Goal: Contribute content: Add original content to the website for others to see

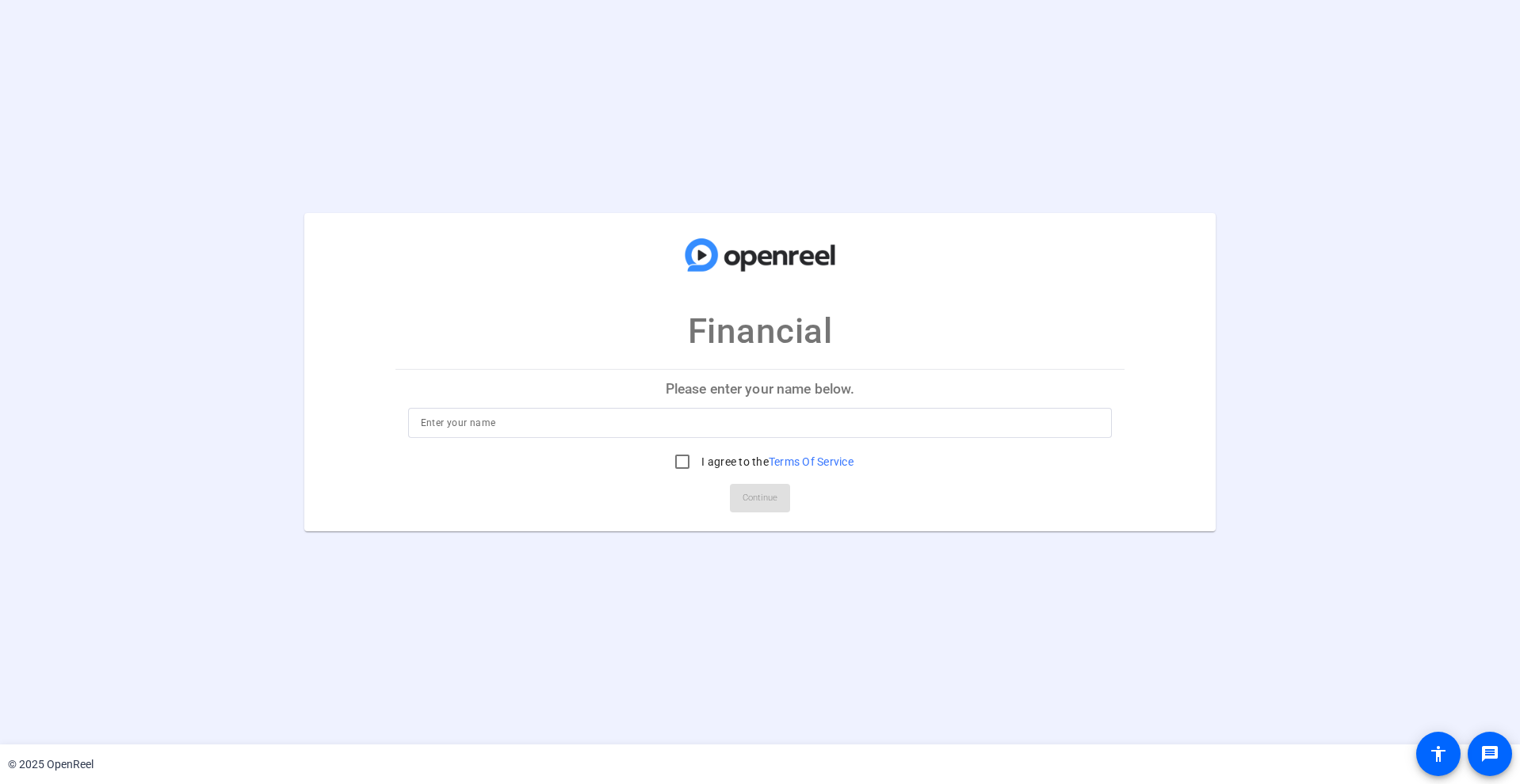
click at [601, 422] on input at bounding box center [760, 423] width 679 height 19
type input "[PERSON_NAME]"
click at [676, 458] on input "I agree to the Terms Of Service" at bounding box center [682, 462] width 31 height 31
checkbox input "true"
click at [752, 499] on span "Continue" at bounding box center [760, 498] width 35 height 24
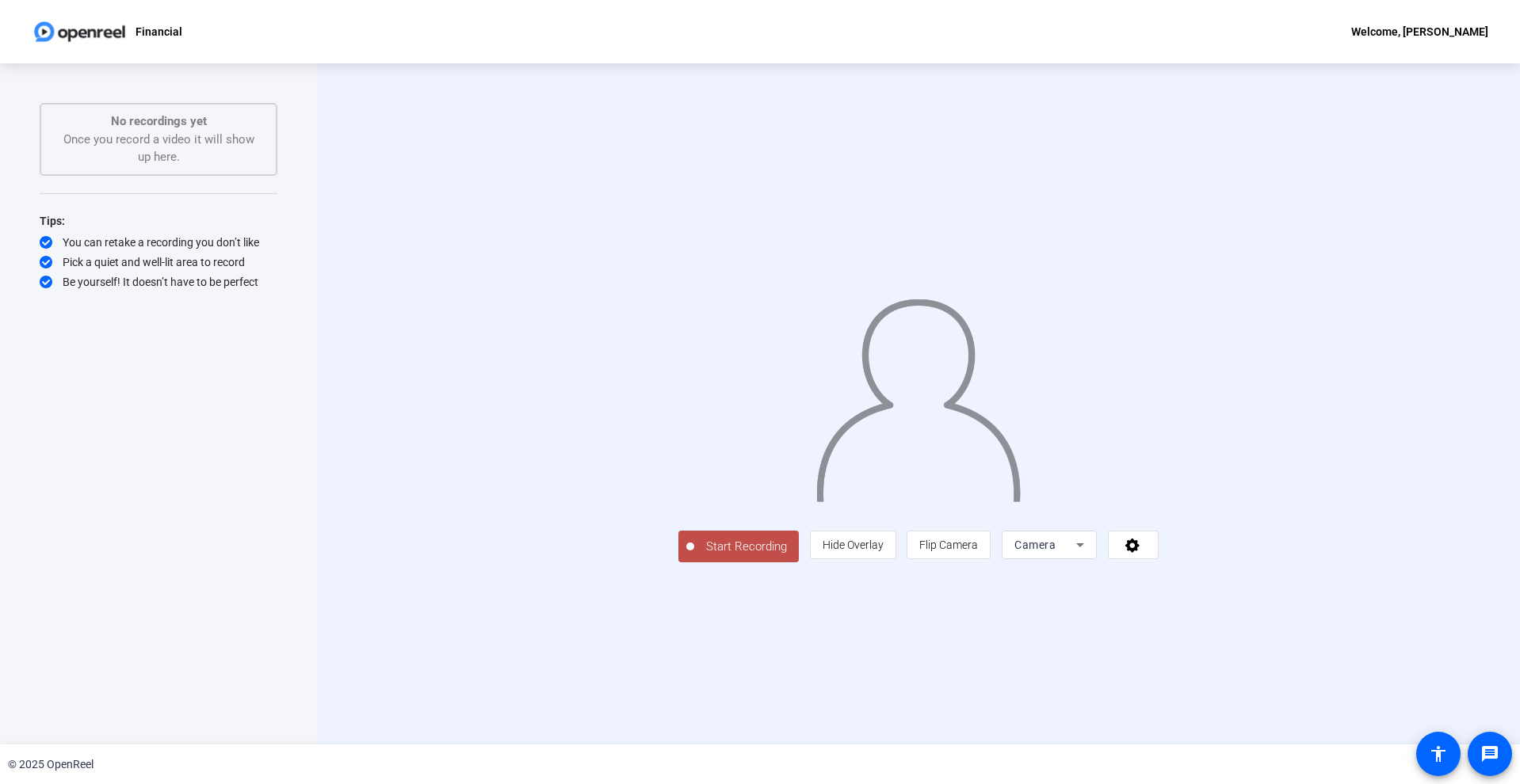
click at [1056, 551] on span "Camera" at bounding box center [1034, 545] width 41 height 12
click at [782, 726] on div at bounding box center [760, 392] width 1520 height 784
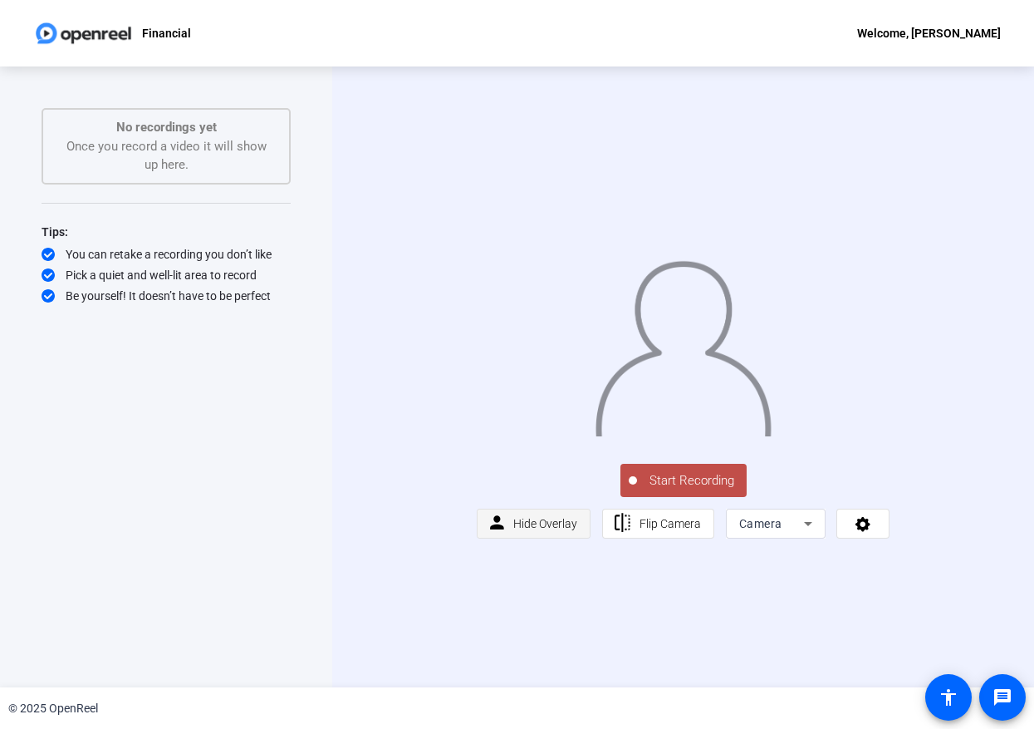
click at [565, 530] on span "Hide Overlay" at bounding box center [545, 523] width 64 height 13
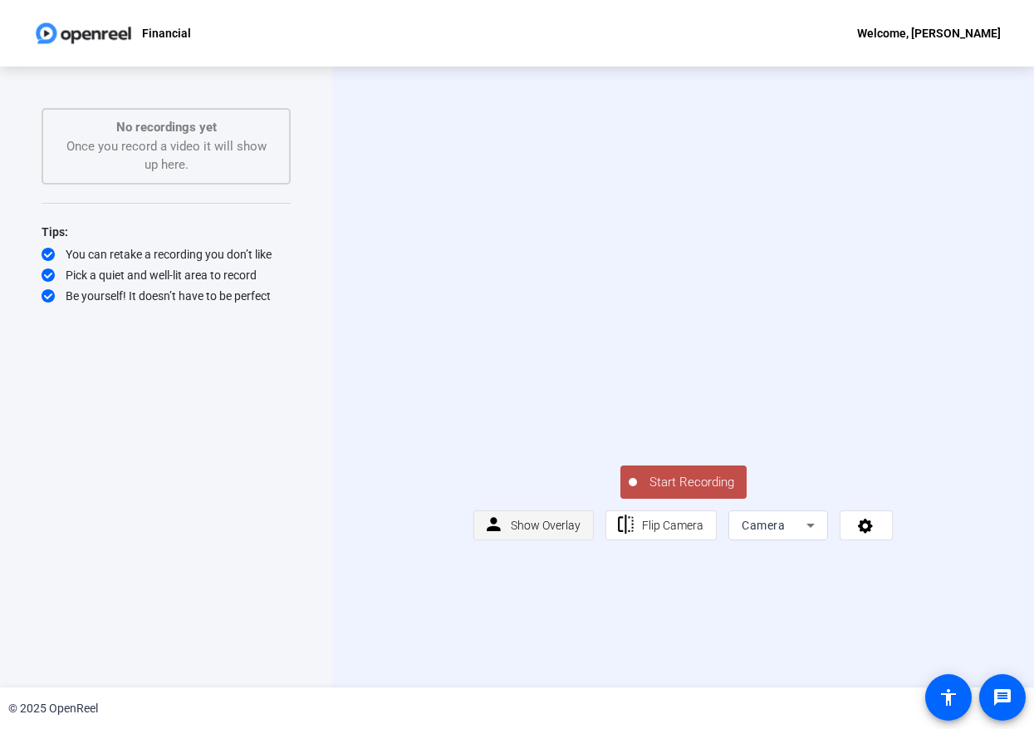
click at [564, 532] on span "Show Overlay" at bounding box center [546, 524] width 70 height 13
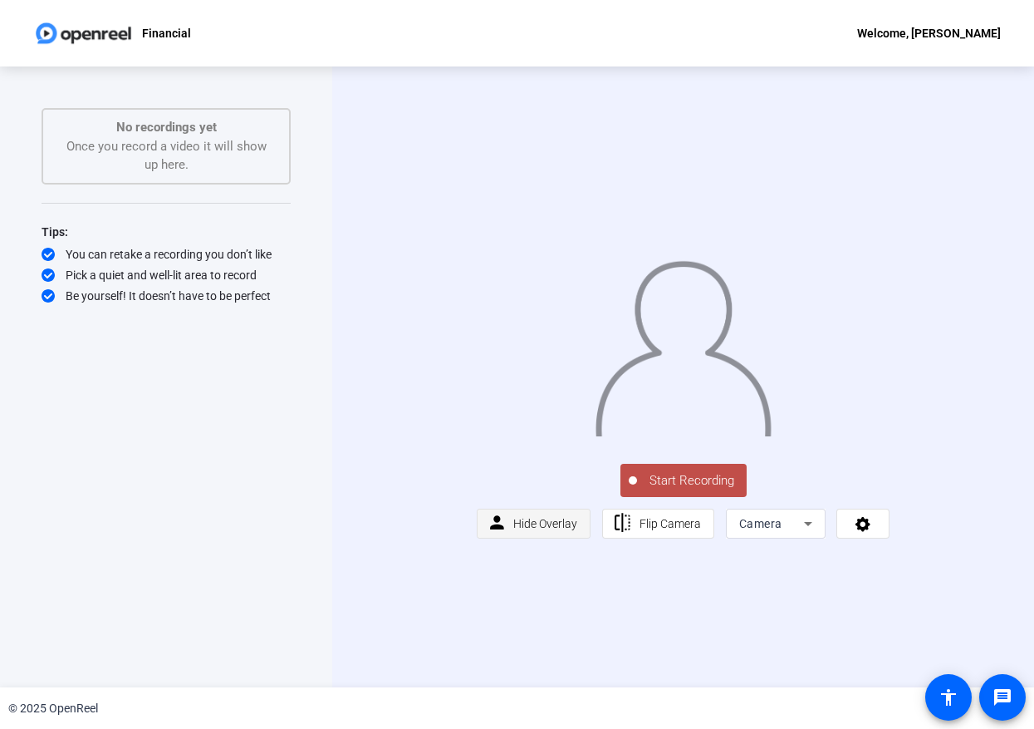
click at [564, 530] on span "Hide Overlay" at bounding box center [545, 523] width 64 height 13
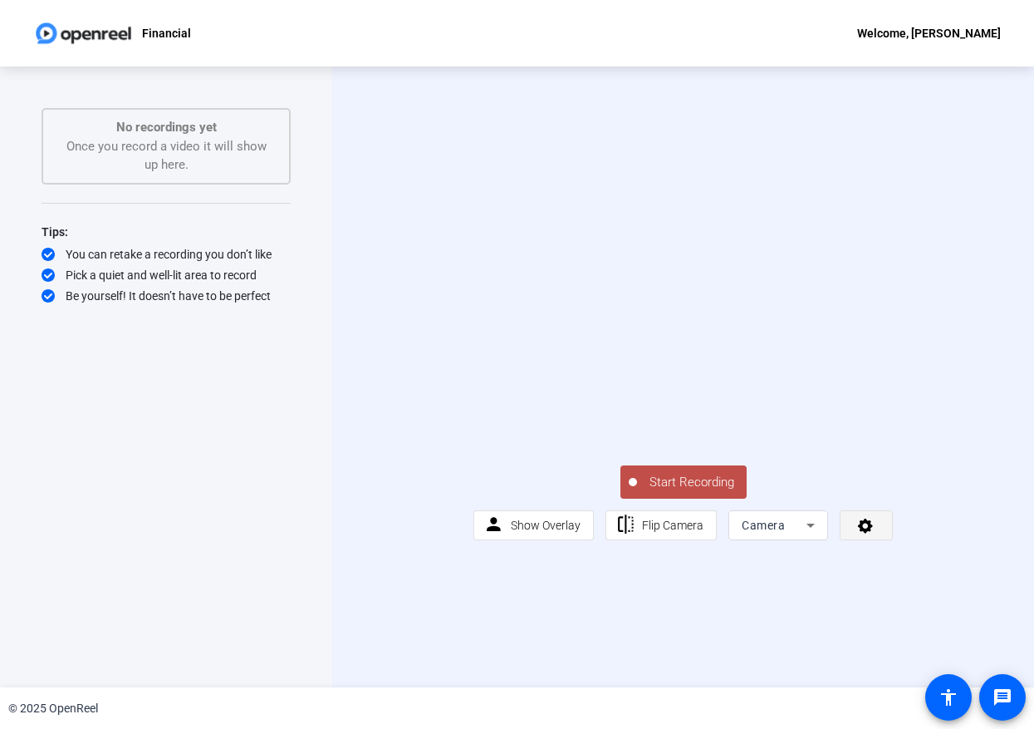
click at [868, 533] on icon at bounding box center [866, 525] width 19 height 17
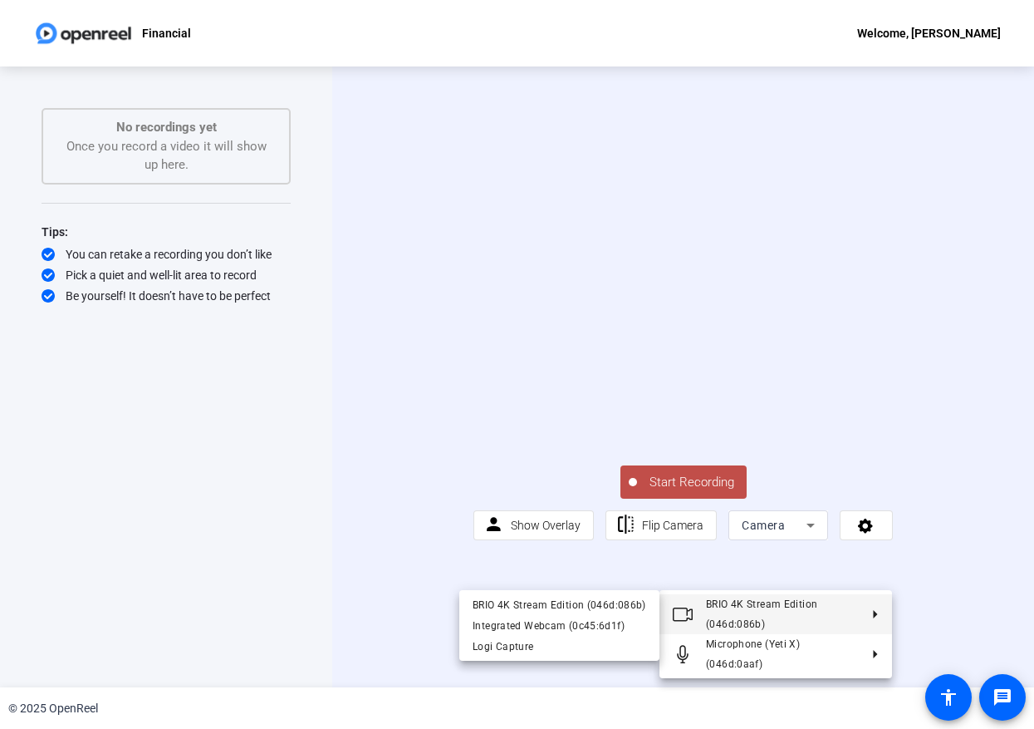
click at [195, 380] on div at bounding box center [517, 364] width 1034 height 729
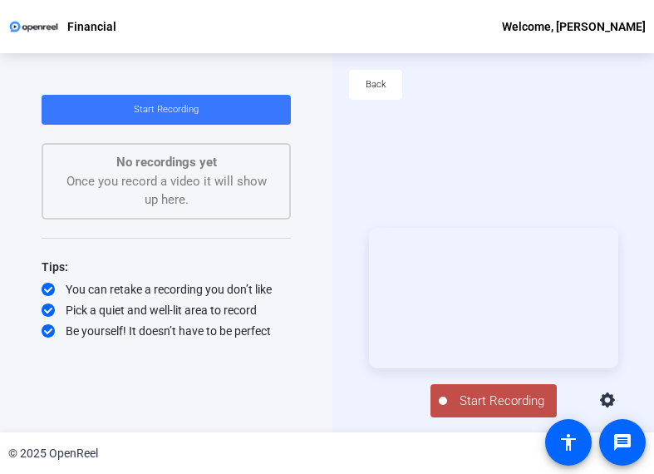
click at [611, 405] on icon at bounding box center [608, 400] width 20 height 20
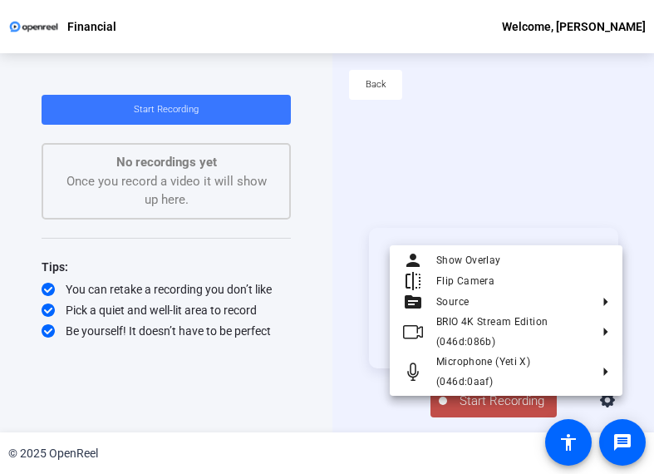
click at [611, 405] on div at bounding box center [327, 237] width 654 height 474
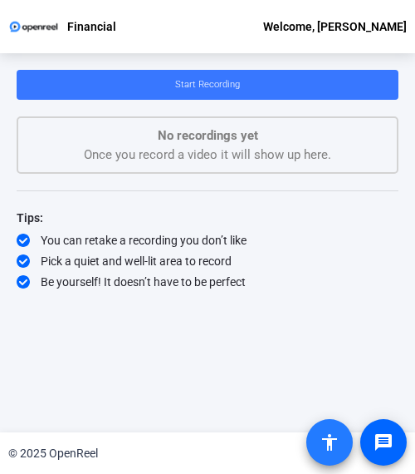
click at [319, 443] on span at bounding box center [330, 442] width 40 height 40
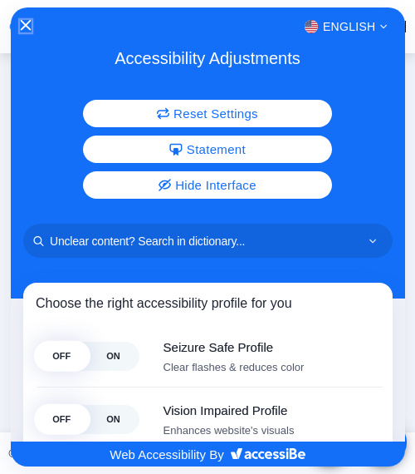
click at [24, 26] on icon "Close Accessibility Interface" at bounding box center [25, 25] width 11 height 11
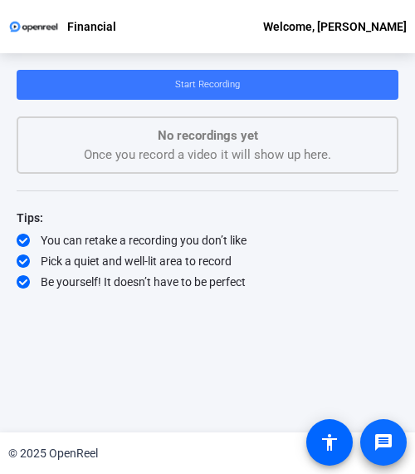
click at [385, 449] on mat-icon "message" at bounding box center [384, 442] width 20 height 20
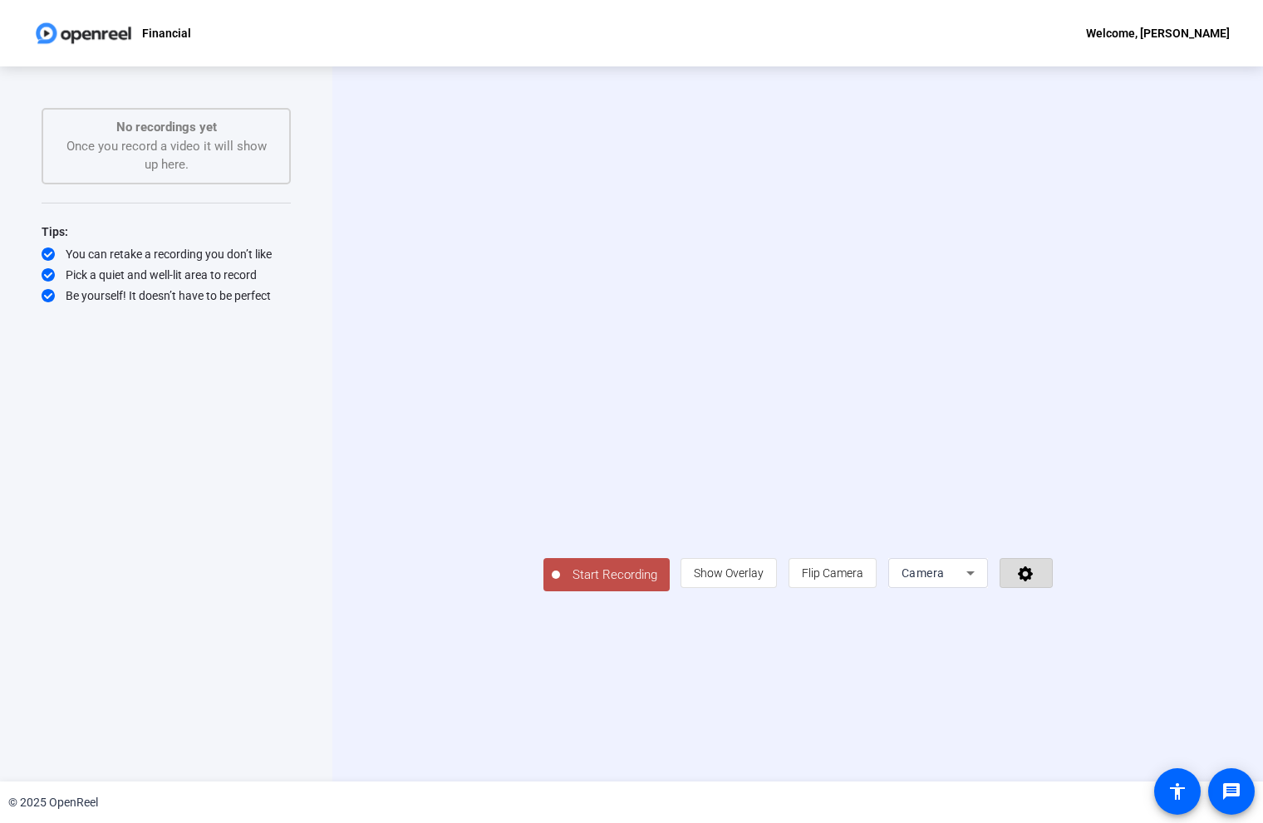
click at [1035, 582] on icon at bounding box center [1025, 573] width 19 height 17
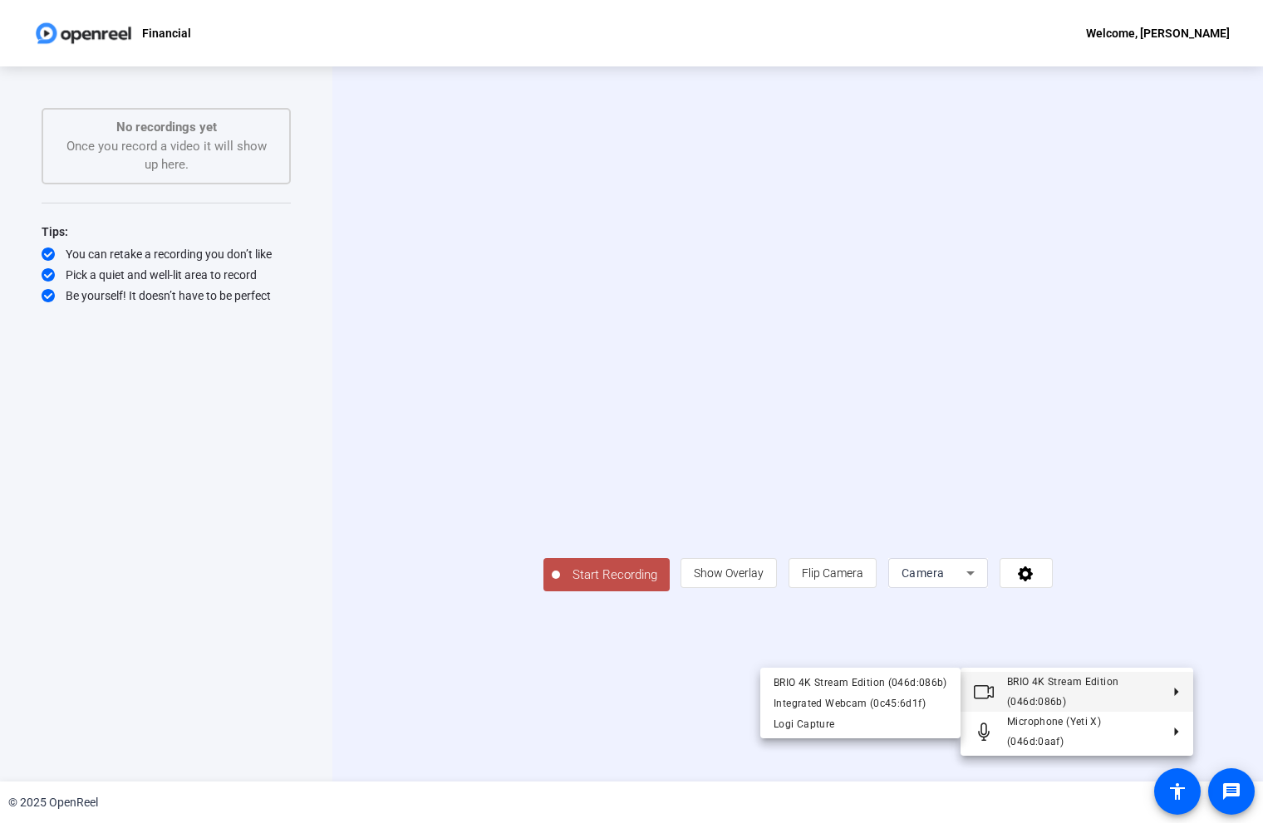
click at [459, 650] on div at bounding box center [631, 411] width 1263 height 823
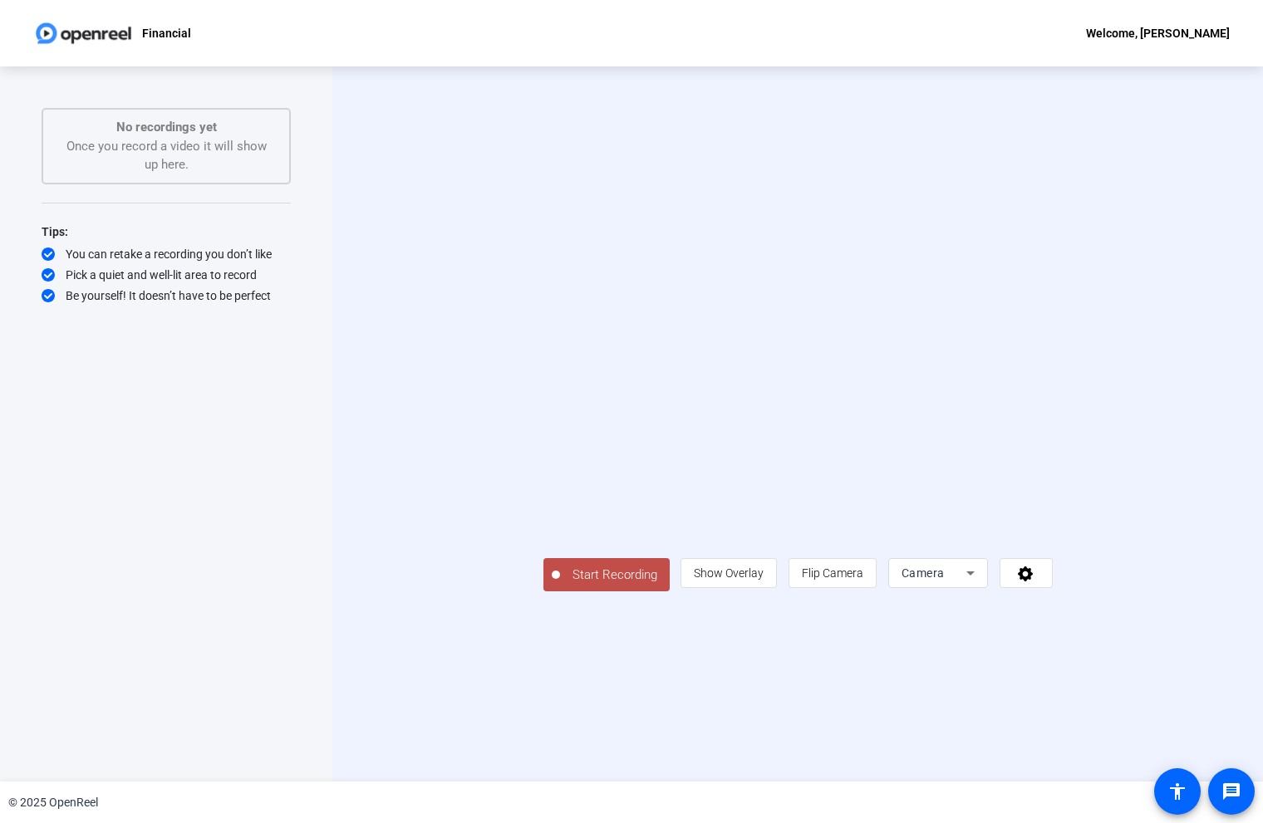
click at [560, 585] on span "Start Recording" at bounding box center [615, 575] width 110 height 19
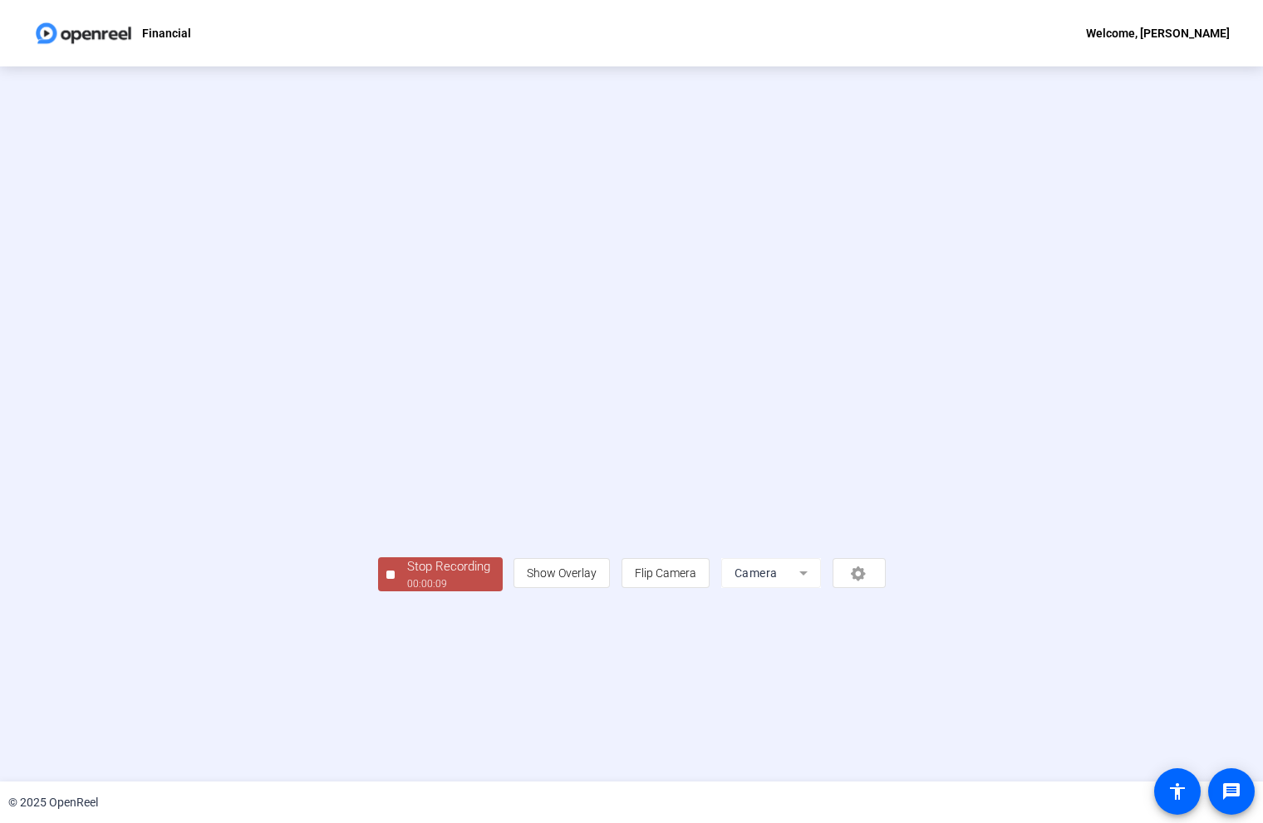
click at [386, 579] on div at bounding box center [390, 575] width 8 height 8
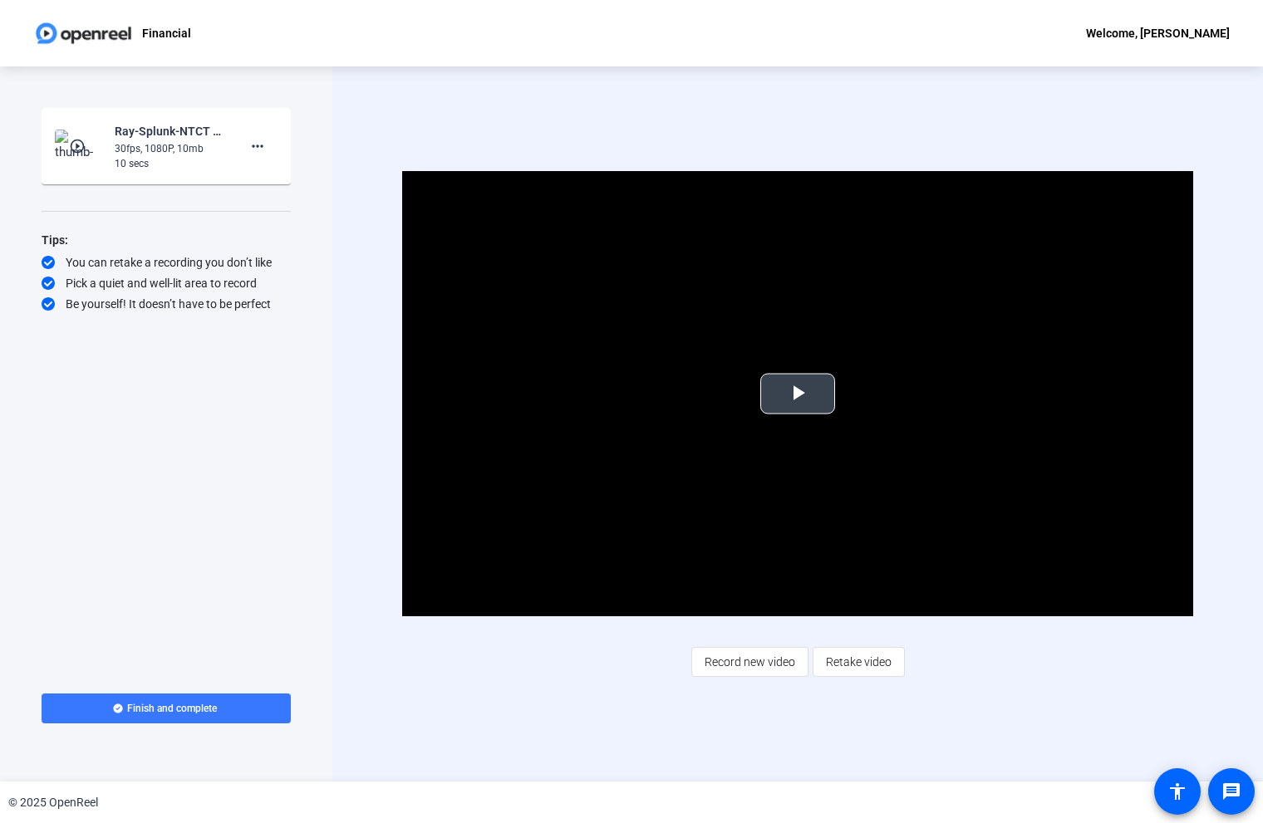
click at [798, 394] on span "Video Player" at bounding box center [798, 394] width 0 height 0
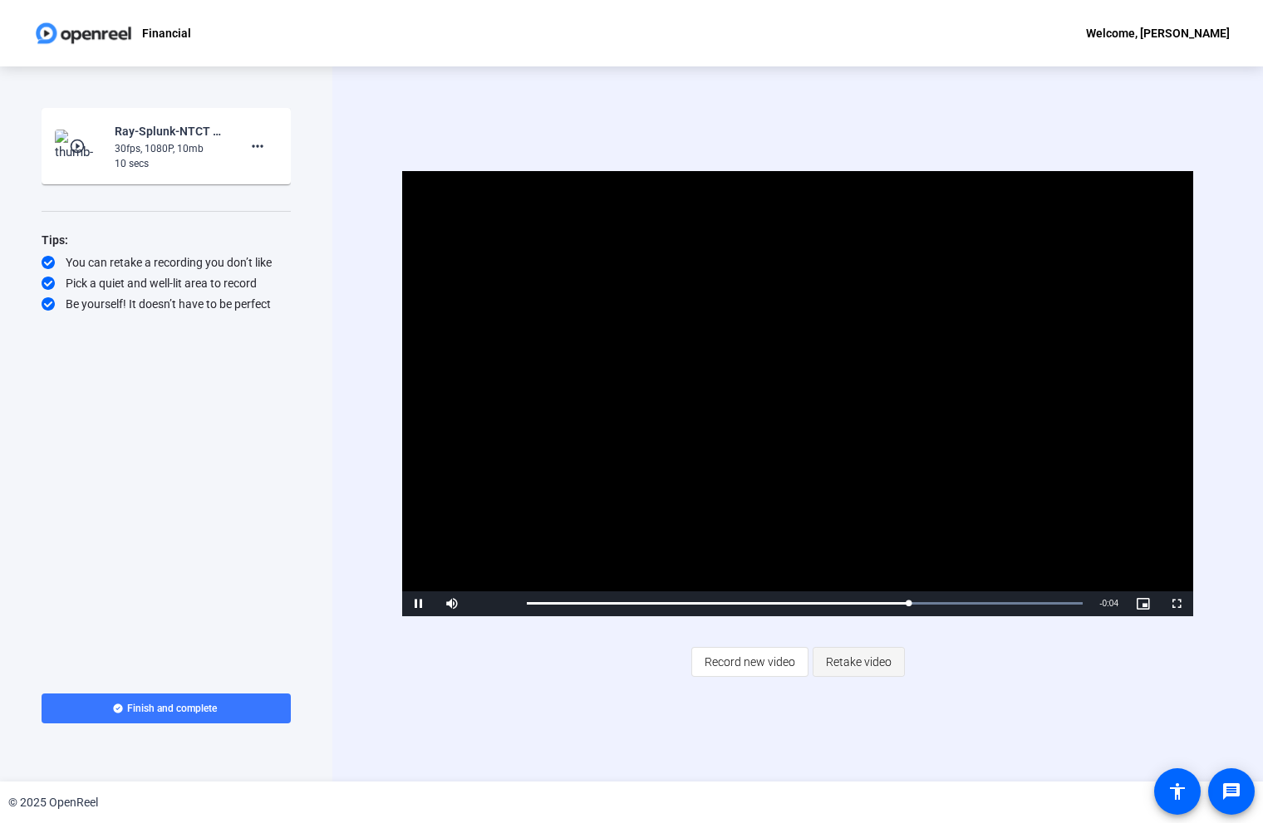
click at [882, 665] on span "Retake video" at bounding box center [859, 662] width 66 height 32
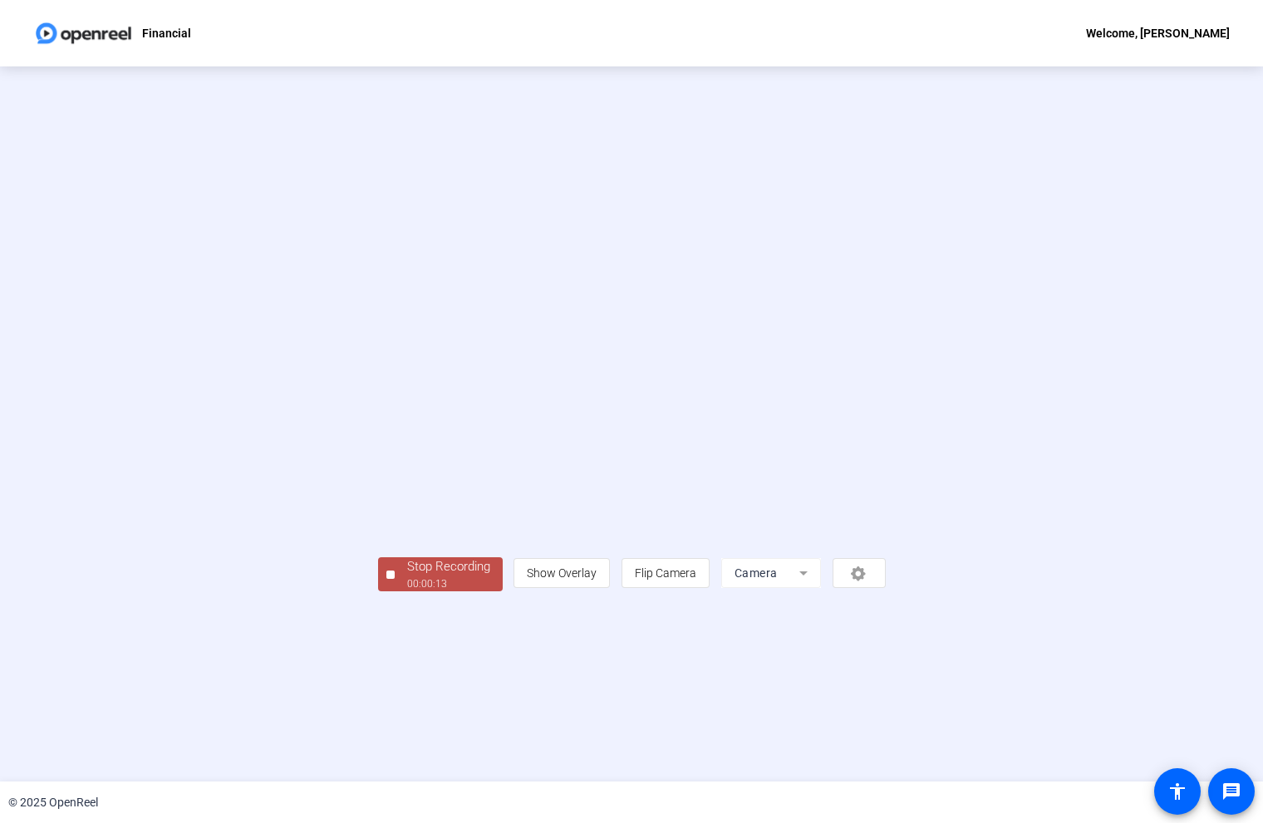
click at [407, 577] on div "Stop Recording" at bounding box center [448, 566] width 83 height 19
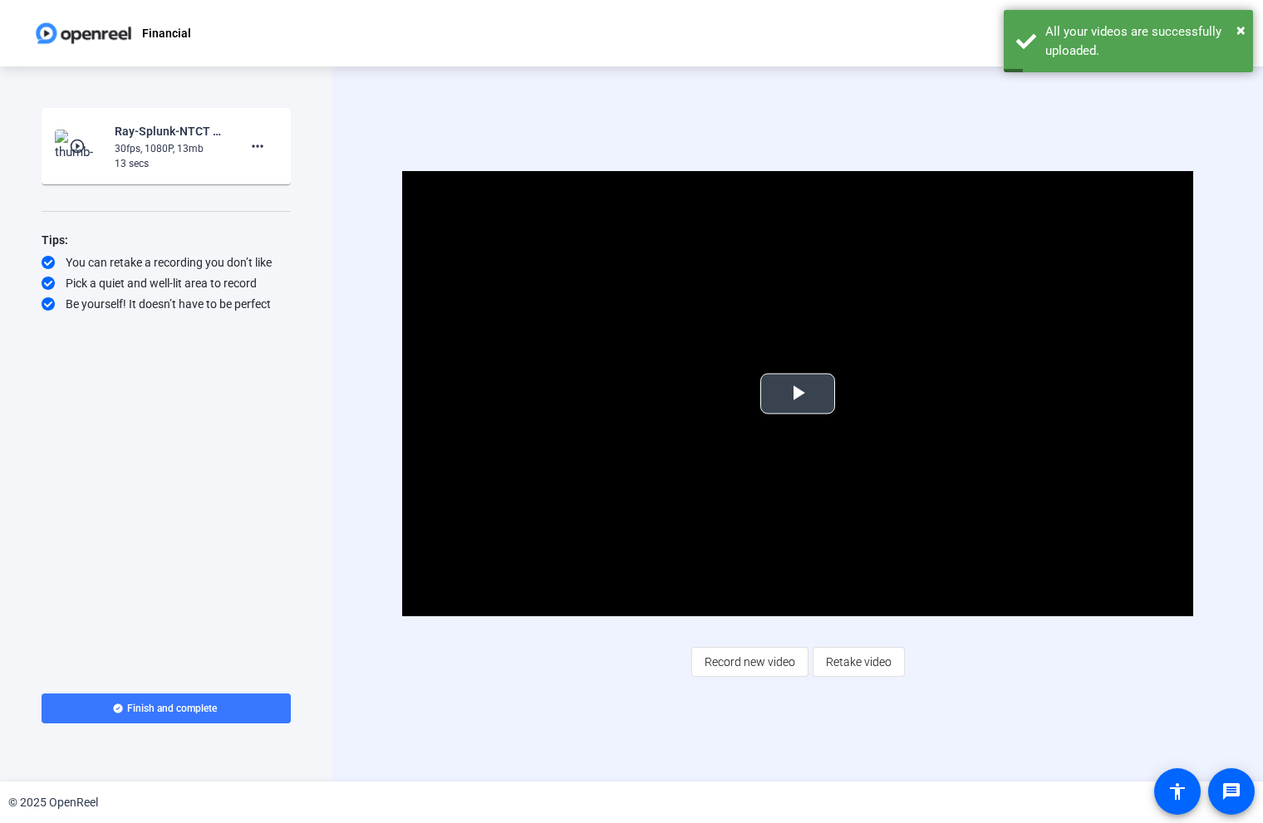
click at [798, 394] on span "Video Player" at bounding box center [798, 394] width 0 height 0
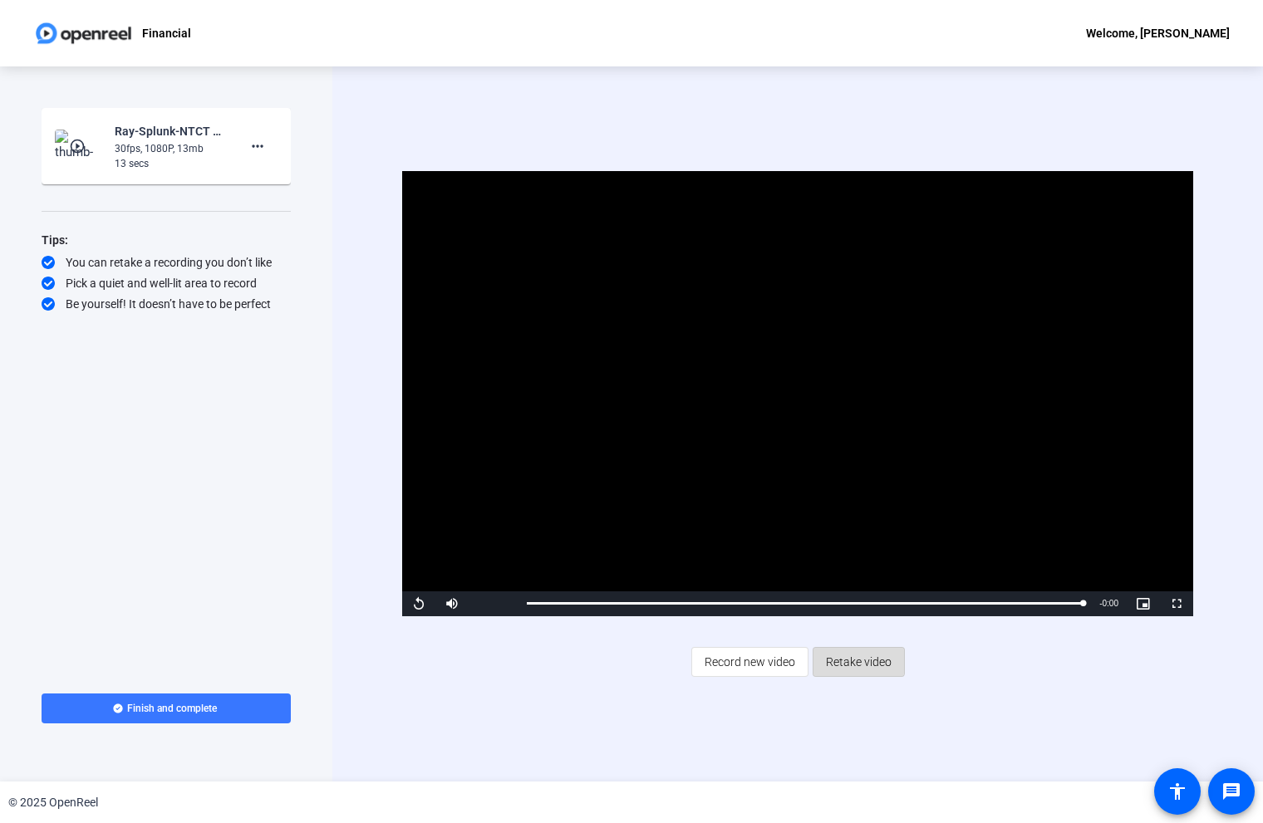
click at [849, 660] on span "Retake video" at bounding box center [859, 662] width 66 height 32
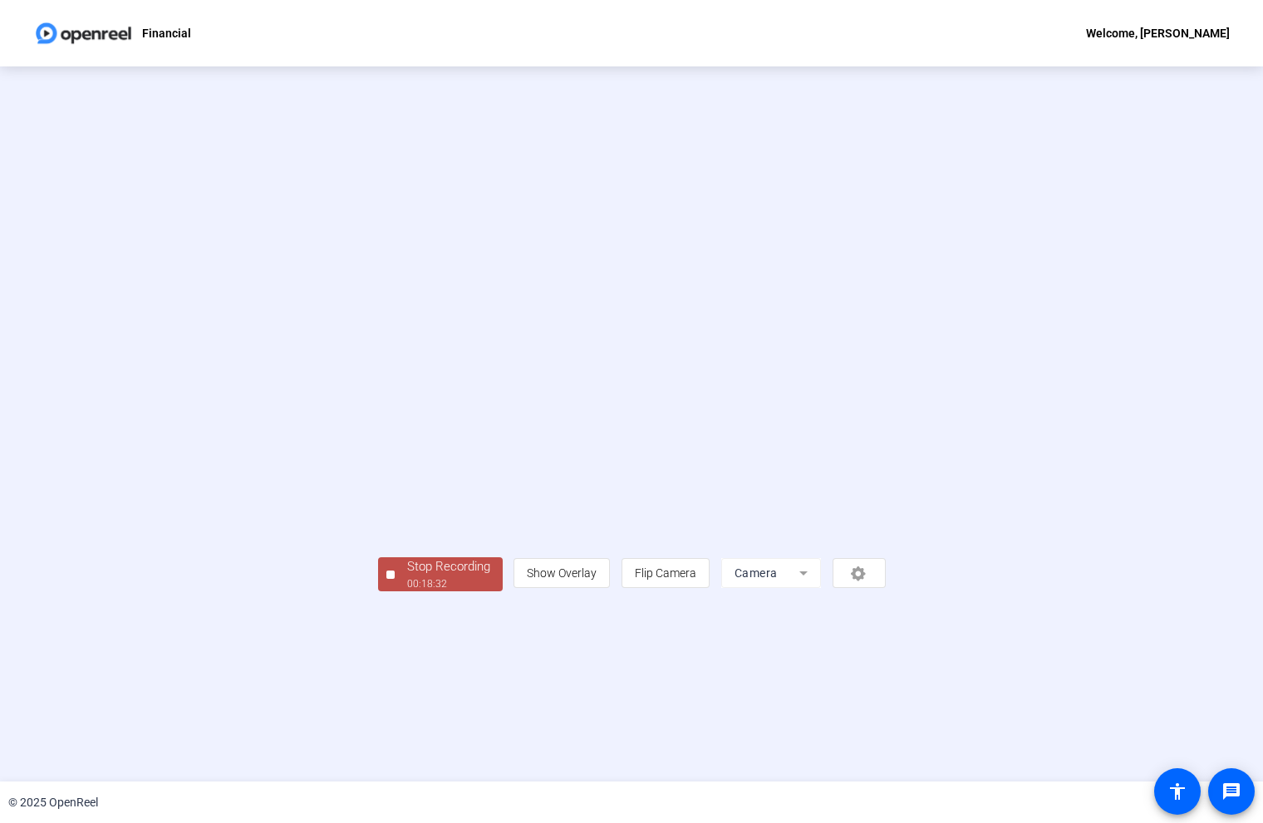
click at [407, 577] on div "Stop Recording" at bounding box center [448, 566] width 83 height 19
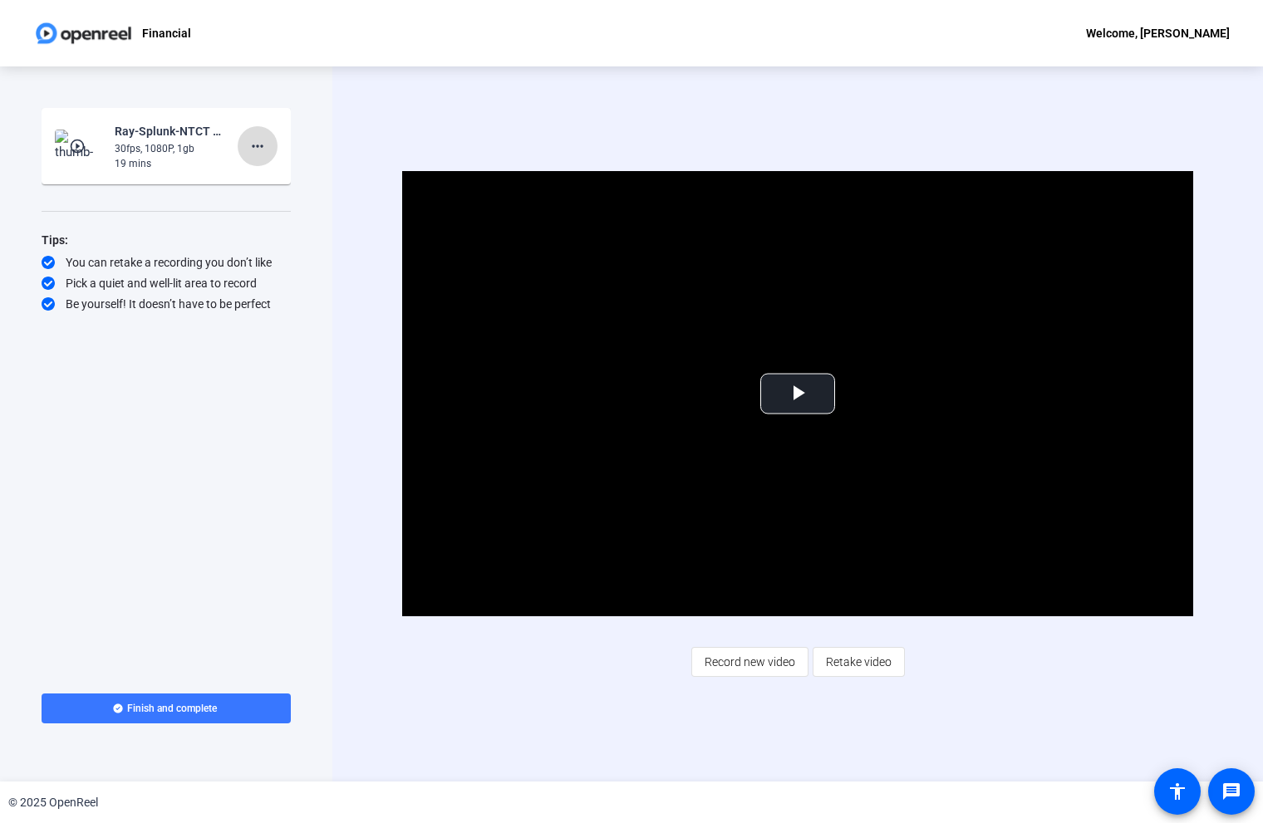
click at [260, 150] on mat-icon "more_horiz" at bounding box center [258, 146] width 20 height 20
click at [768, 115] on div at bounding box center [631, 411] width 1263 height 823
click at [798, 394] on span "Video Player" at bounding box center [798, 394] width 0 height 0
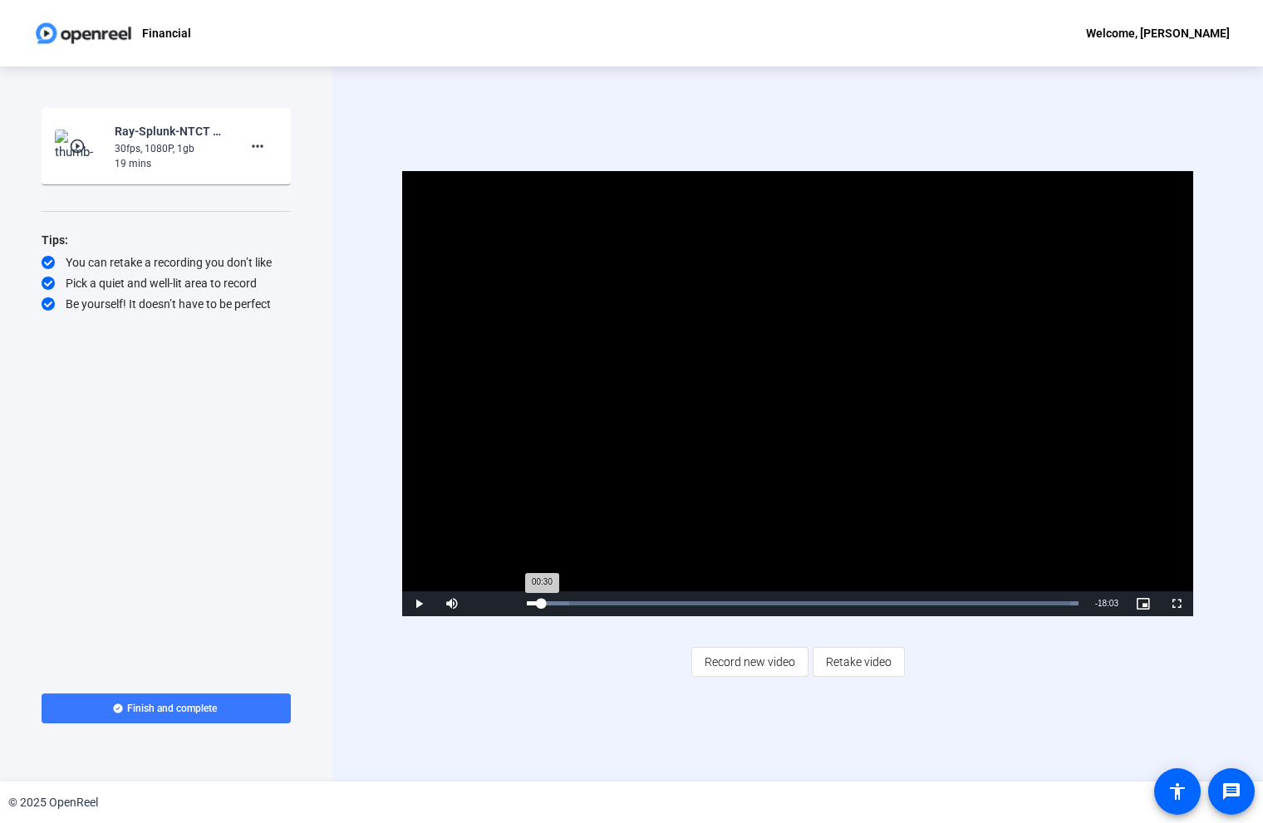
click at [542, 603] on div "00:30" at bounding box center [534, 603] width 15 height 4
click at [567, 602] on div "Loaded : 100.00% 01:17 00:31" at bounding box center [803, 603] width 552 height 4
click at [606, 606] on div "Loaded : 100.00% 02:39 01:23" at bounding box center [802, 603] width 568 height 25
click at [626, 600] on div "Loaded : 100.00% 03:21 02:40" at bounding box center [802, 603] width 568 height 25
click at [641, 601] on div "Loaded : 100.00% 03:39 03:21" at bounding box center [802, 603] width 568 height 25
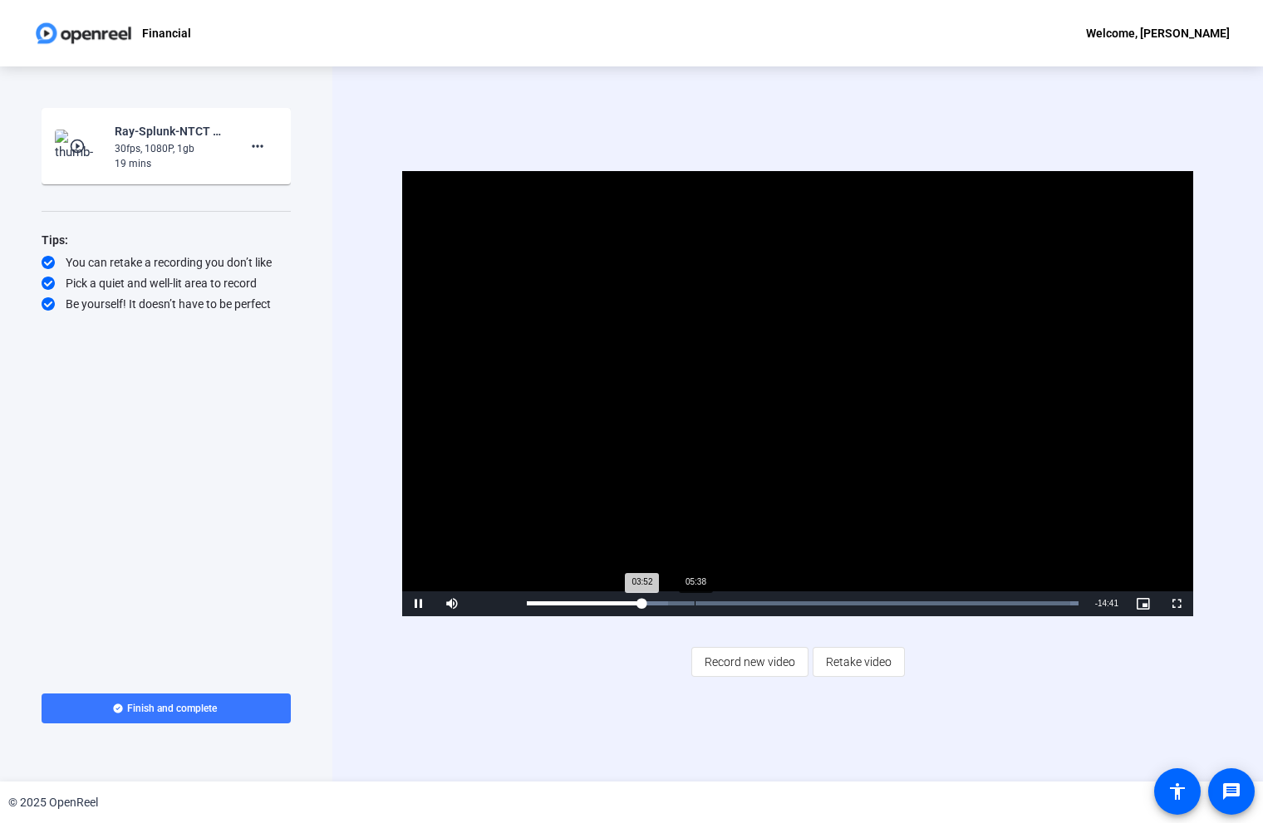
click at [695, 606] on div "Loaded : 100.00% 05:38 03:52" at bounding box center [802, 603] width 568 height 25
click at [725, 600] on div "Loaded : 100.00% 06:40 06:40" at bounding box center [802, 603] width 568 height 25
click at [746, 604] on div "Loaded : 100.00% 07:21 07:22" at bounding box center [803, 603] width 552 height 4
click at [772, 603] on div "Loaded : 100.00% 08:14 07:23" at bounding box center [803, 603] width 552 height 4
click at [815, 605] on div "09:42" at bounding box center [815, 603] width 1 height 4
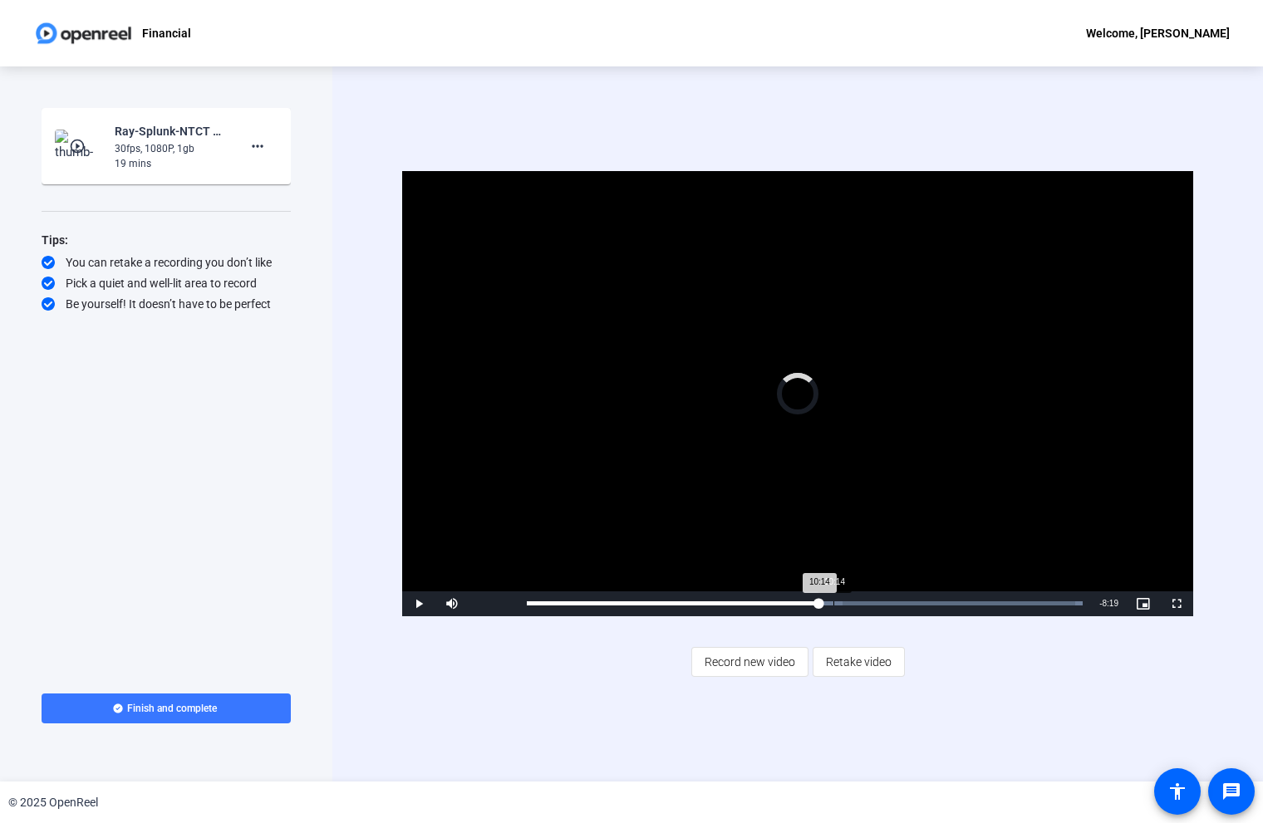
click at [833, 602] on div "Loaded : 100.00% 10:14 10:14" at bounding box center [805, 603] width 556 height 4
click at [871, 607] on div "Loaded : 100.00% 11:29 10:33" at bounding box center [804, 603] width 572 height 25
click at [904, 606] on div "Loaded : 100.00% 12:34 11:31" at bounding box center [804, 603] width 572 height 25
click at [922, 597] on div "Loaded : 100.00% 13:14 12:46" at bounding box center [804, 603] width 572 height 25
click at [932, 602] on div "Loaded : 100.00% 13:32 13:32" at bounding box center [805, 603] width 556 height 4
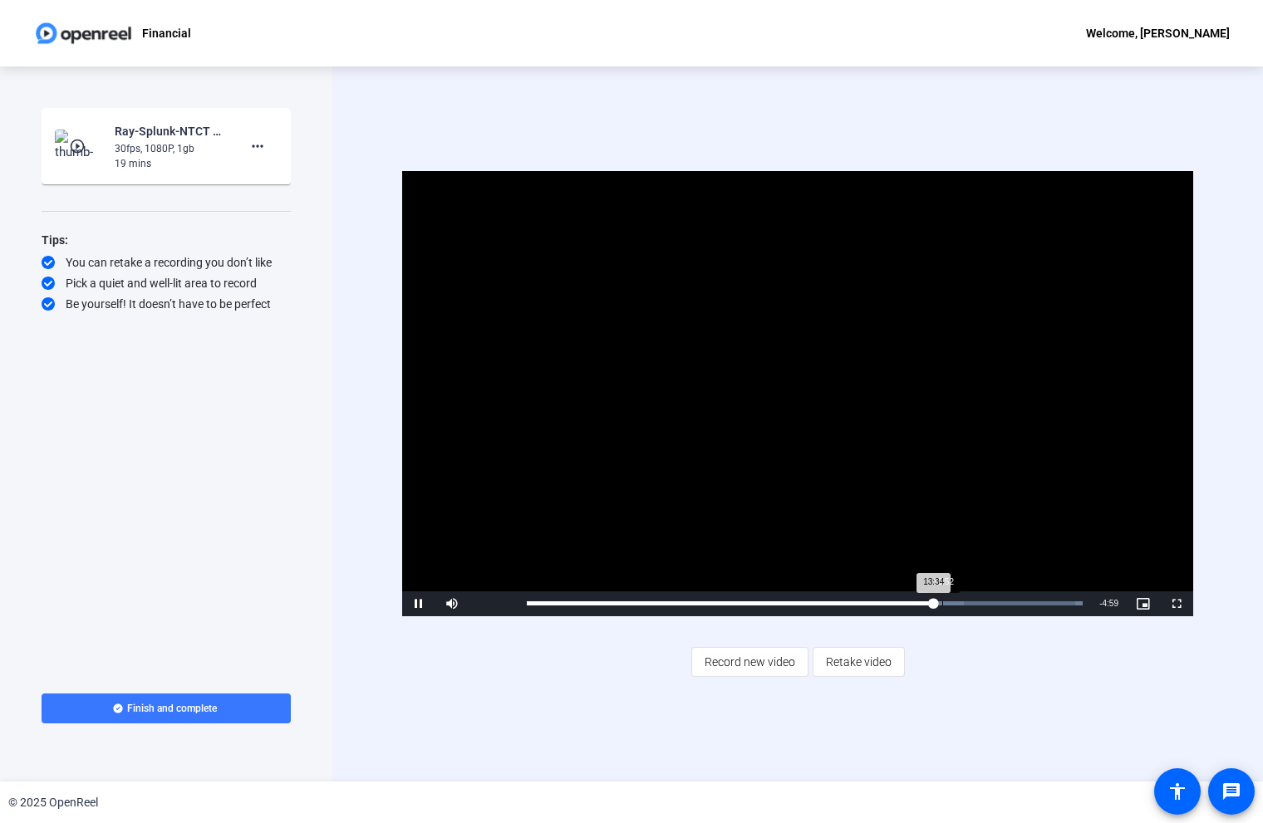
click at [943, 606] on div "Loaded : 100.00% 13:52 13:34" at bounding box center [804, 603] width 572 height 25
click at [957, 603] on div "Loaded : 100.00% 14:22 14:22" at bounding box center [805, 603] width 556 height 4
click at [972, 600] on div "Loaded : 100.00% 14:50 14:52" at bounding box center [804, 603] width 572 height 25
click at [989, 601] on div "Loaded : 100.00% 15:25 14:52" at bounding box center [804, 603] width 572 height 25
click at [1012, 603] on div "Loaded : 100.00% 16:12 15:26" at bounding box center [805, 603] width 556 height 4
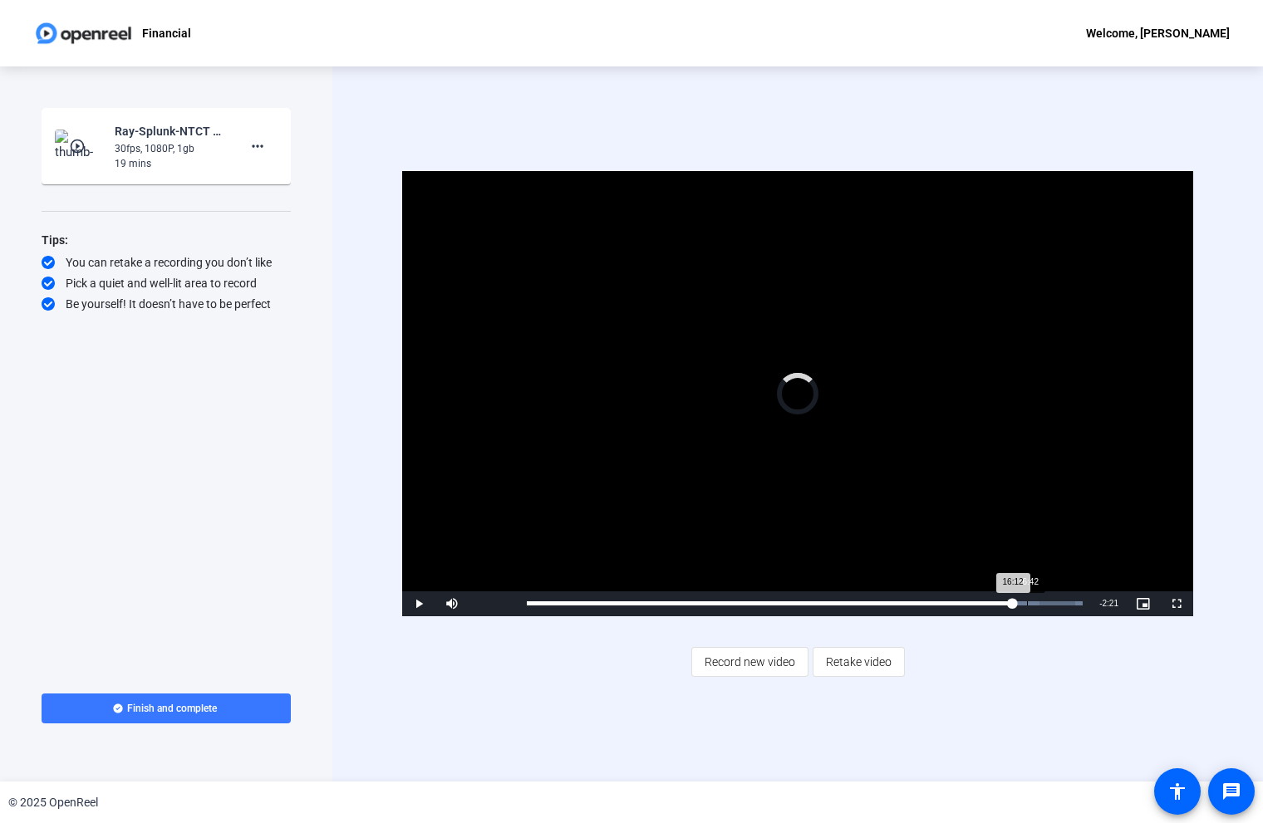
click at [1027, 602] on div "Loaded : 100.00% 16:42 16:12" at bounding box center [805, 603] width 556 height 4
click at [1039, 602] on div "Loaded : 100.00% 17:07 17:07" at bounding box center [805, 603] width 556 height 4
click at [1058, 601] on div "Loaded : 100.00% 17:38 17:14" at bounding box center [804, 603] width 572 height 25
click at [258, 146] on mat-icon "more_horiz" at bounding box center [258, 146] width 20 height 20
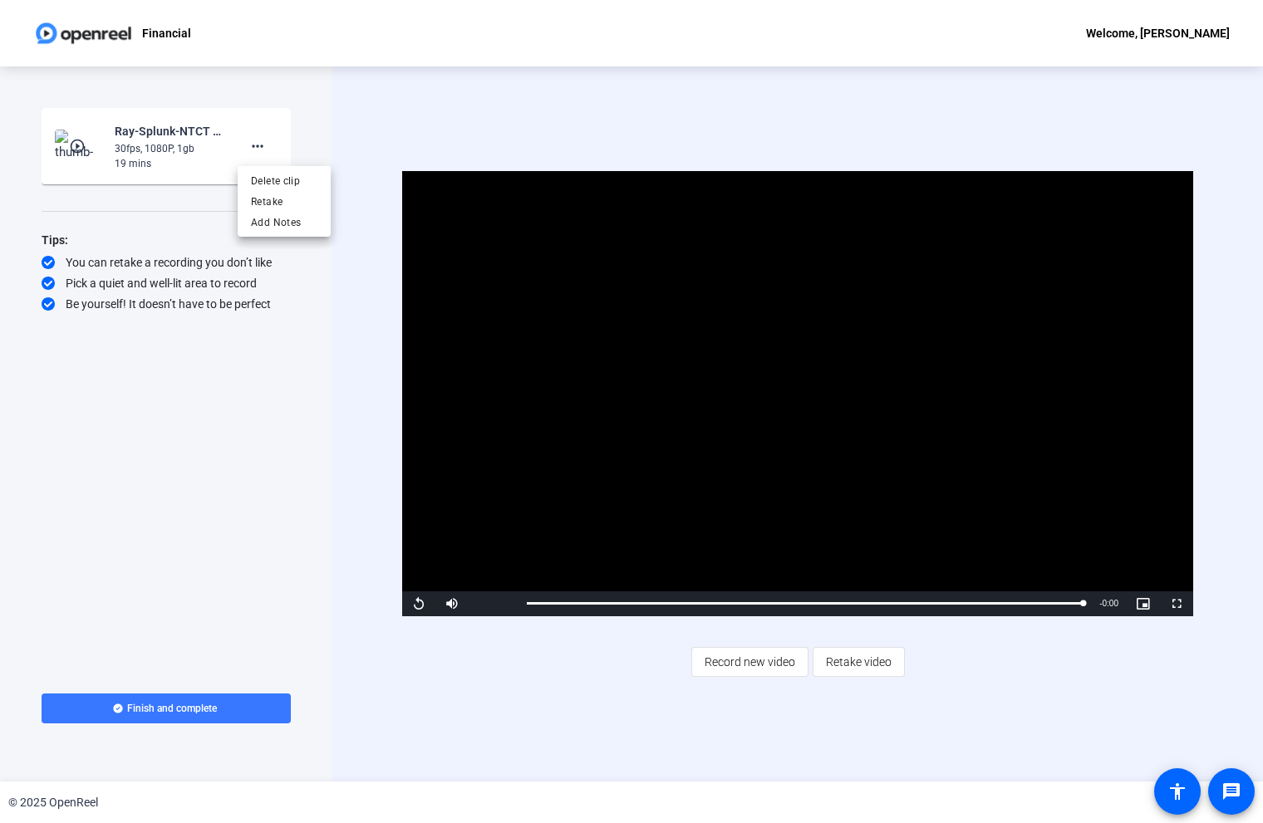
click at [274, 378] on div at bounding box center [631, 411] width 1263 height 823
click at [191, 710] on span "Finish and complete" at bounding box center [172, 708] width 90 height 13
